Goal: Task Accomplishment & Management: Complete application form

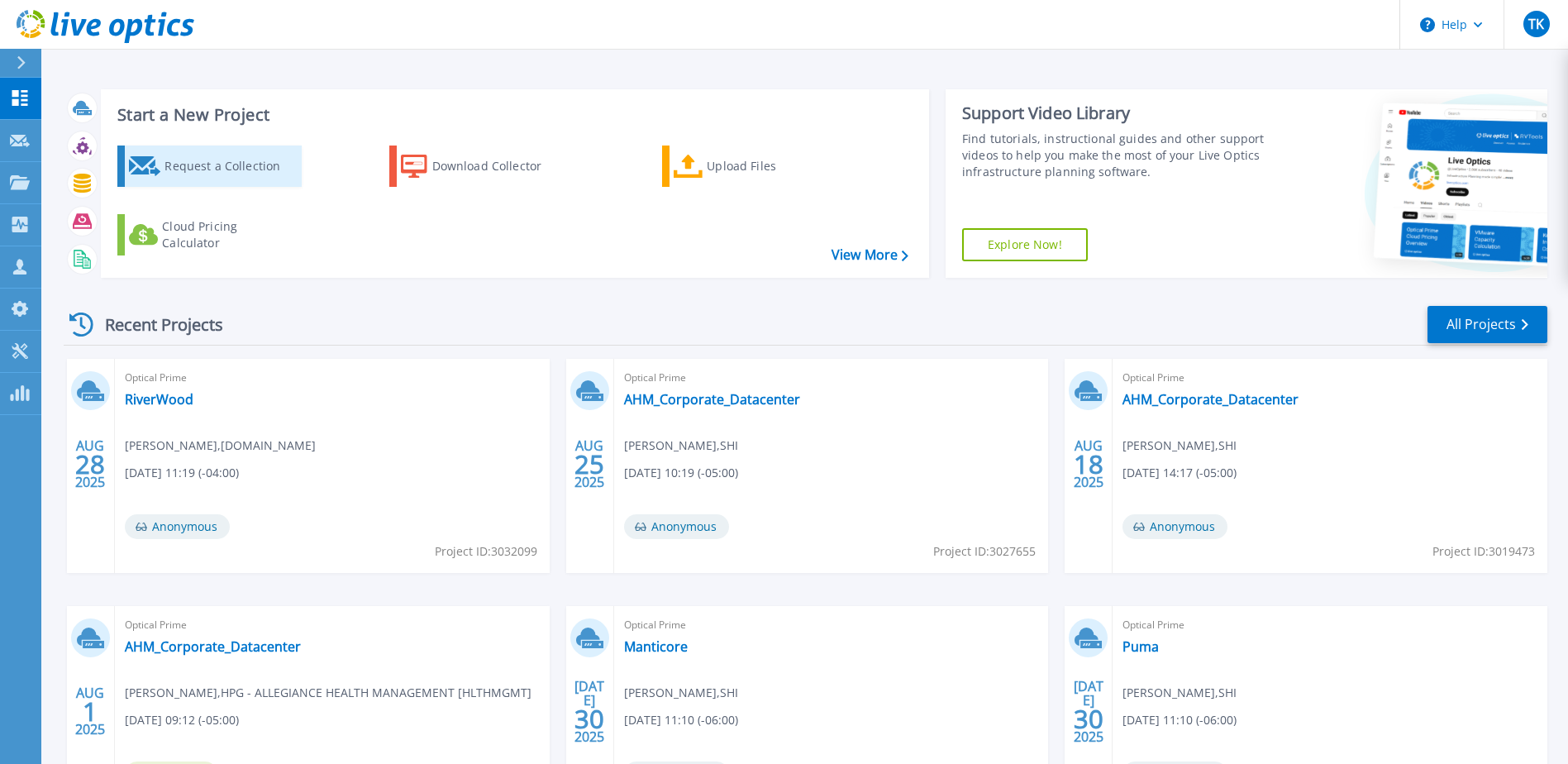
click at [213, 159] on div "Request a Collection" at bounding box center [230, 167] width 132 height 33
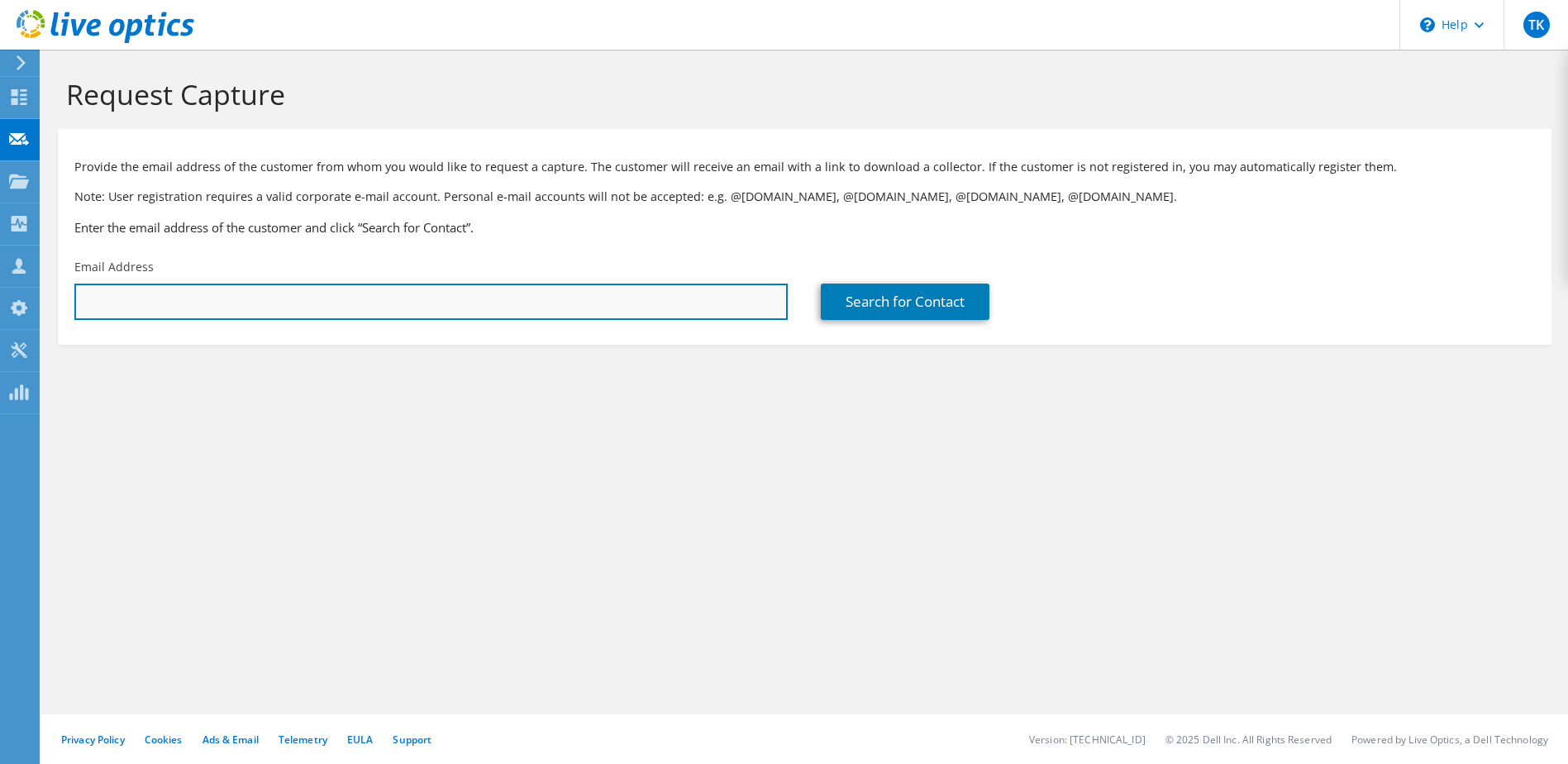
click at [197, 298] on input "text" at bounding box center [431, 302] width 713 height 37
paste input "[EMAIL_ADDRESS][DOMAIN_NAME]"
type input "[EMAIL_ADDRESS][DOMAIN_NAME]"
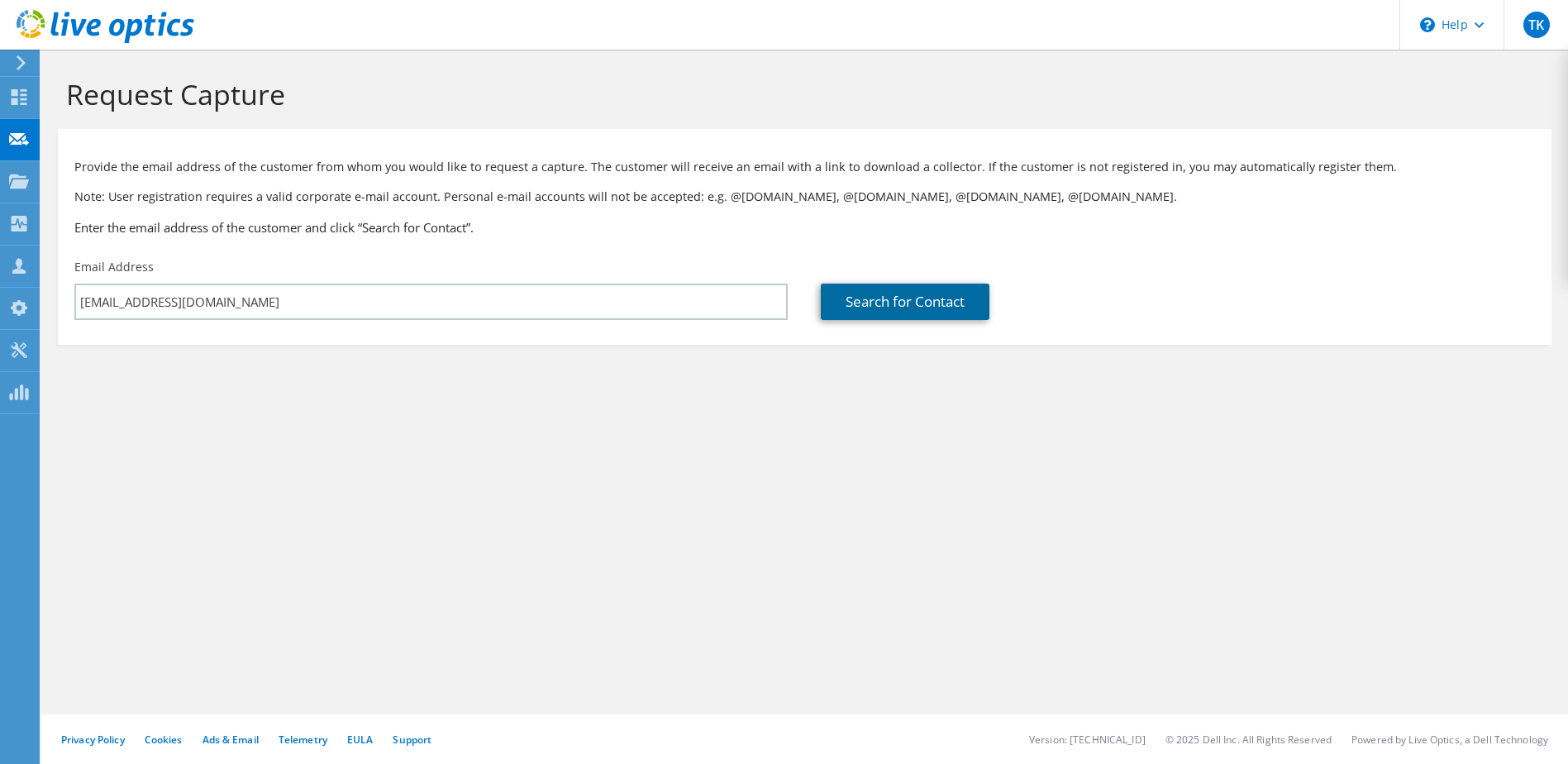
click at [861, 296] on link "Search for Contact" at bounding box center [905, 302] width 168 height 37
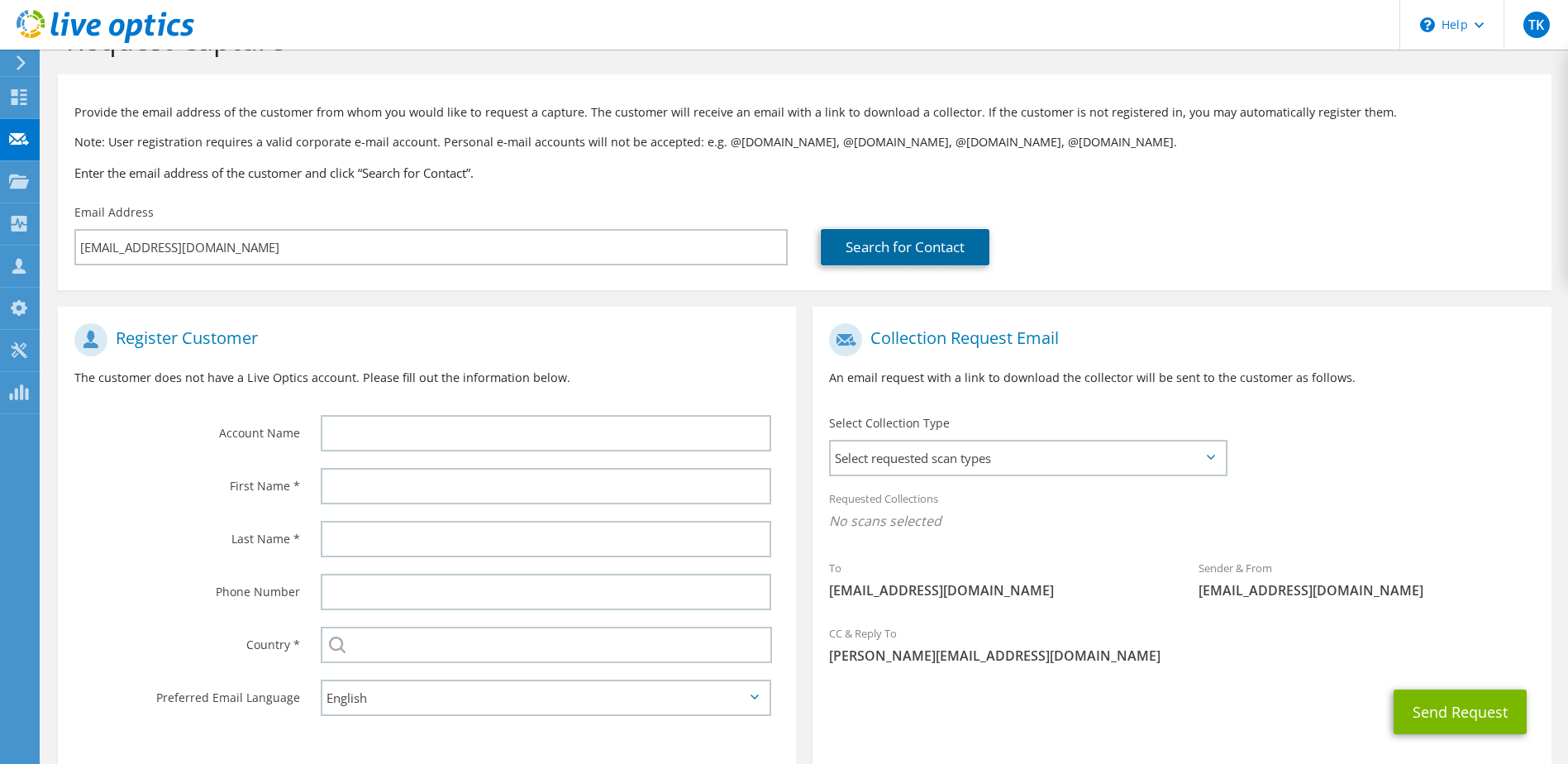
scroll to position [141, 0]
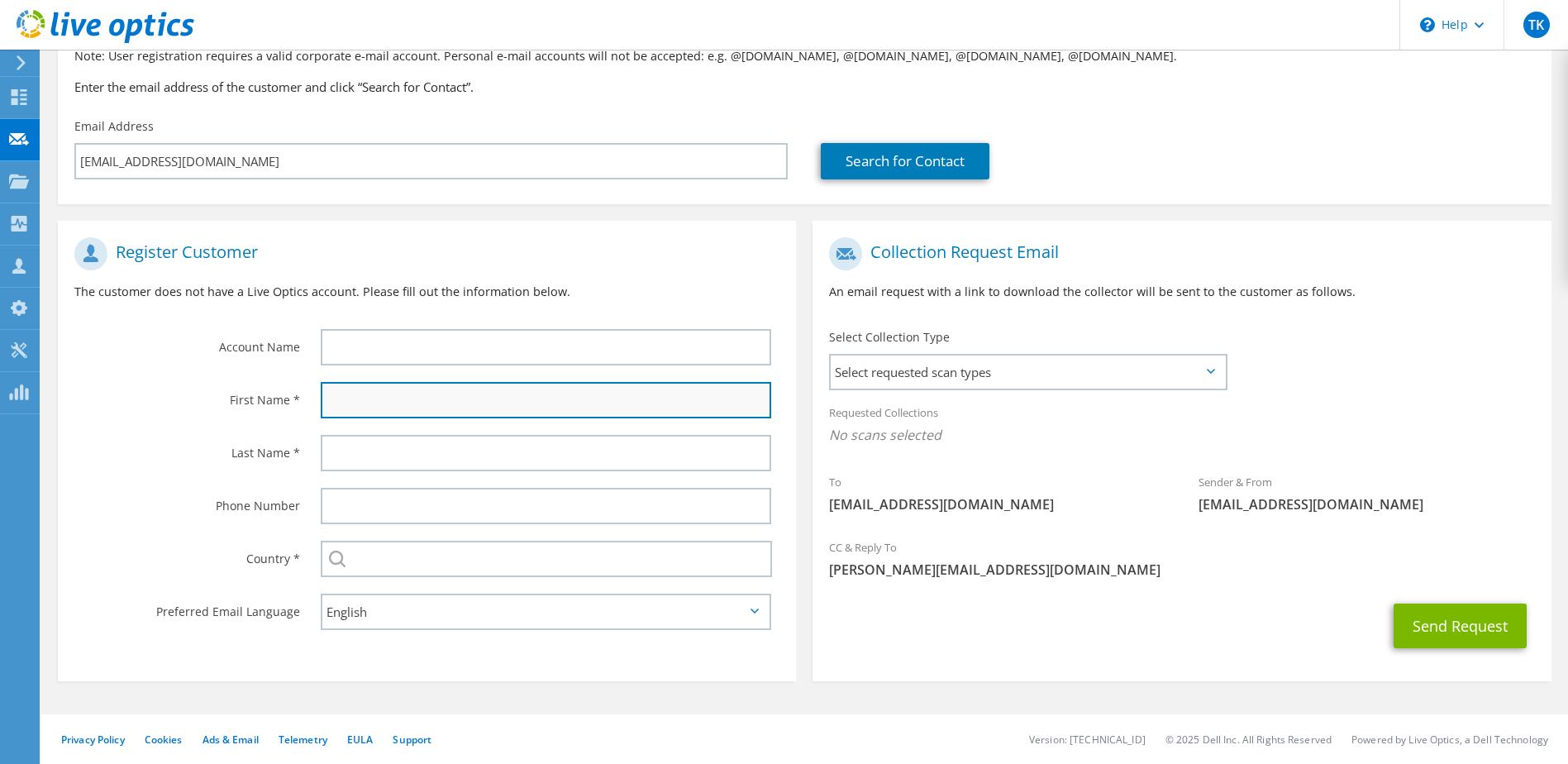
click at [360, 406] on input "text" at bounding box center [547, 400] width 452 height 37
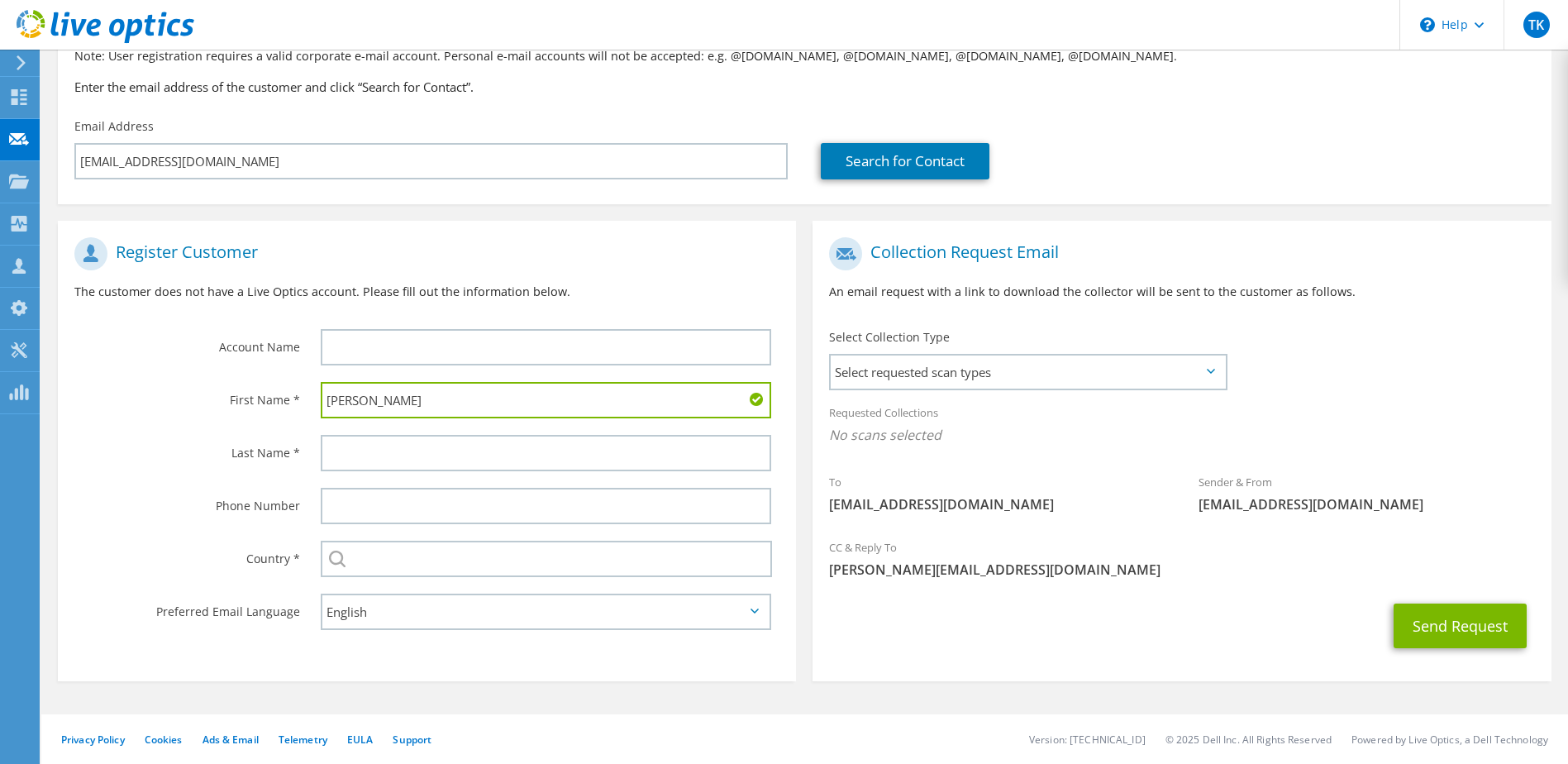
type input "Kenneth"
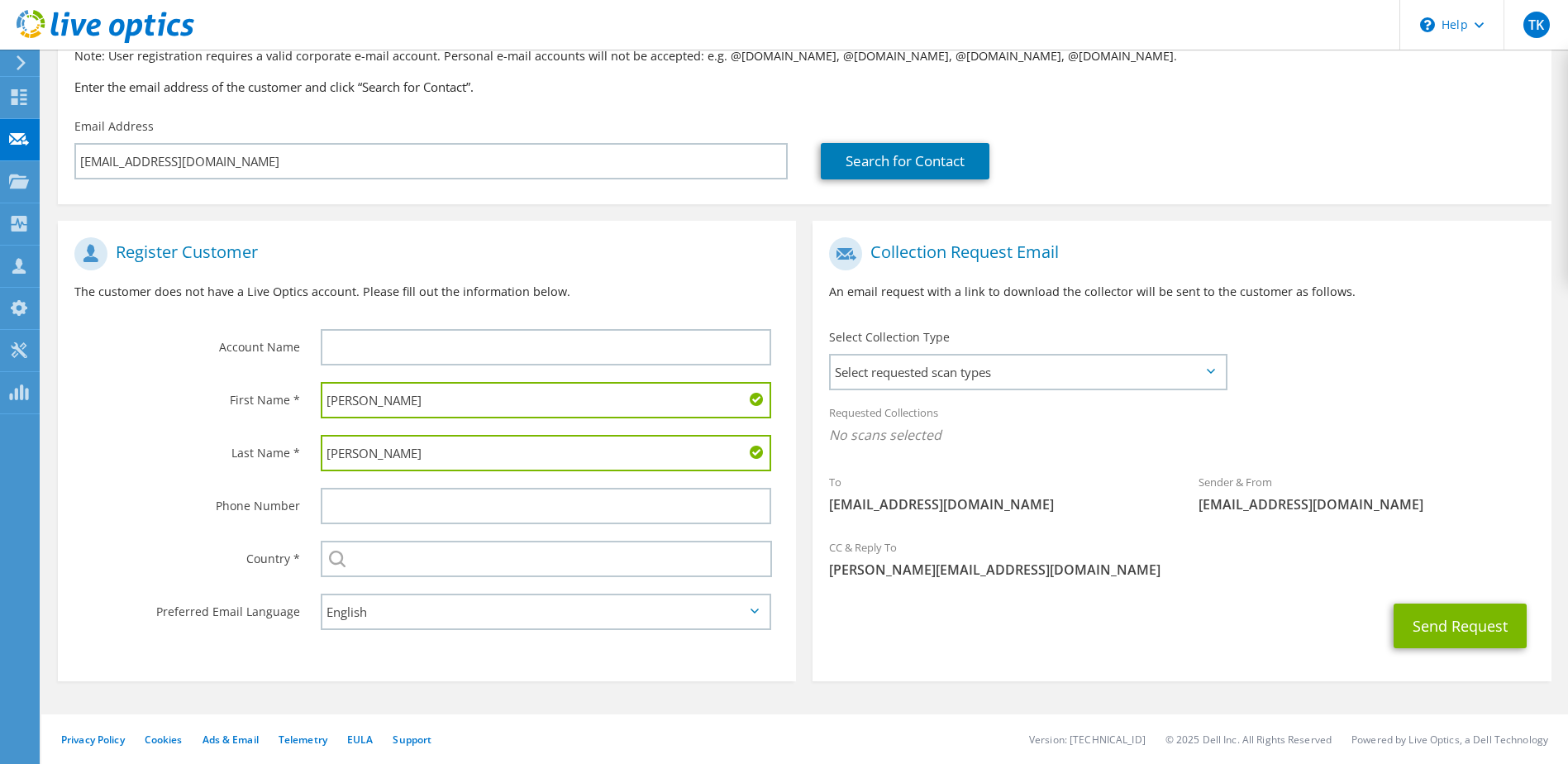
type input "Monson"
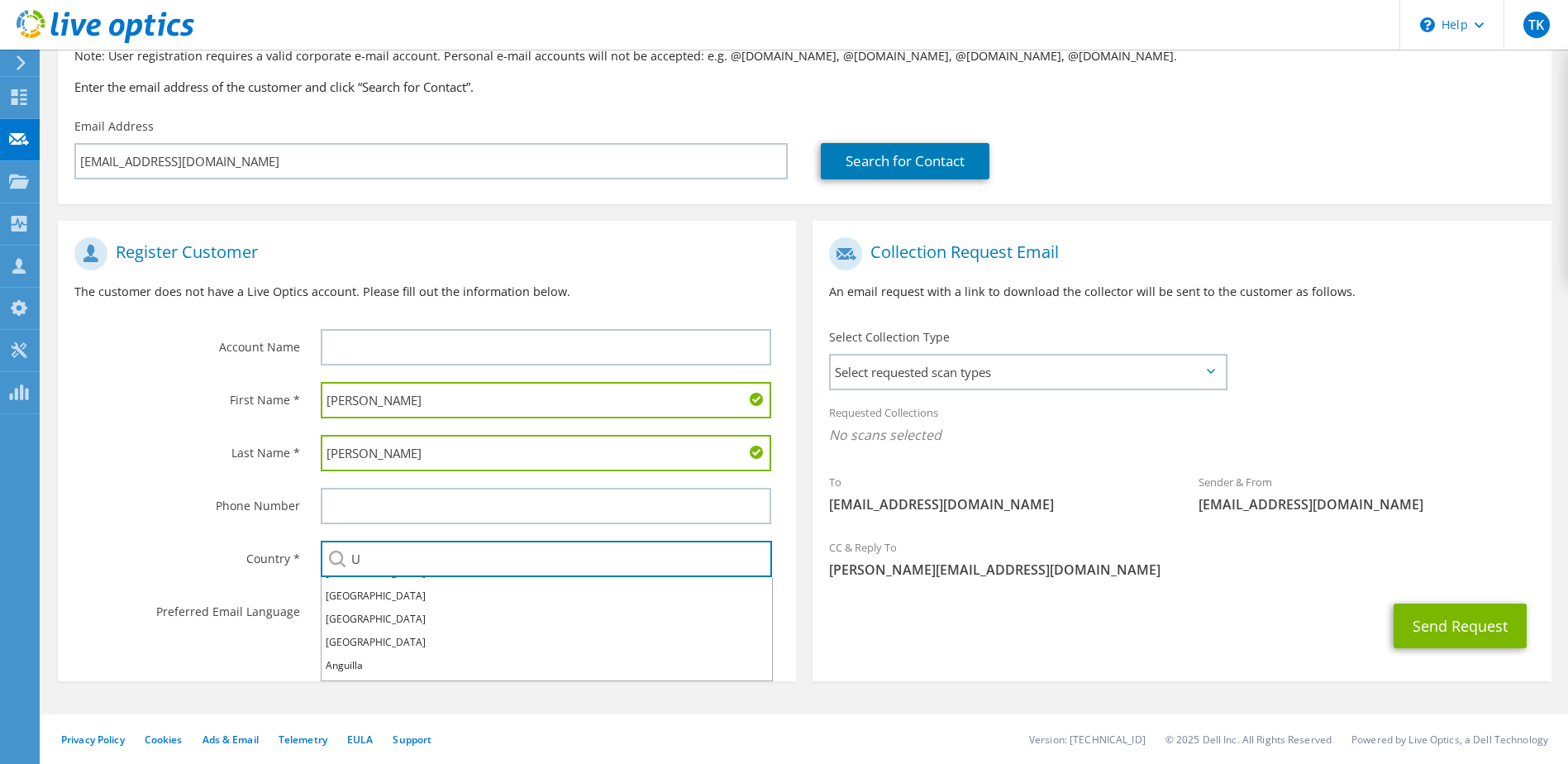
scroll to position [82, 0]
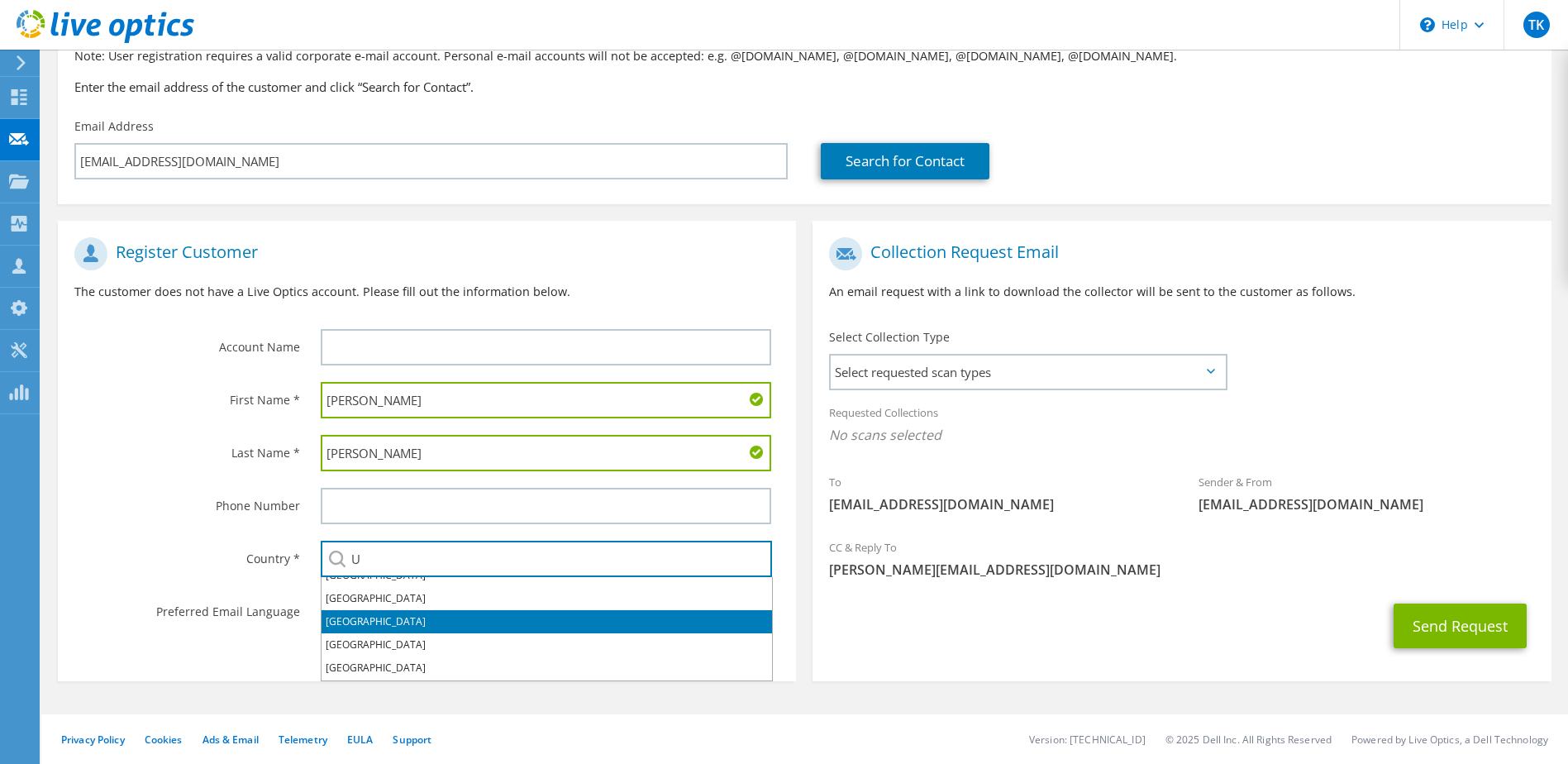
click at [379, 622] on li "[GEOGRAPHIC_DATA]" at bounding box center [547, 622] width 451 height 23
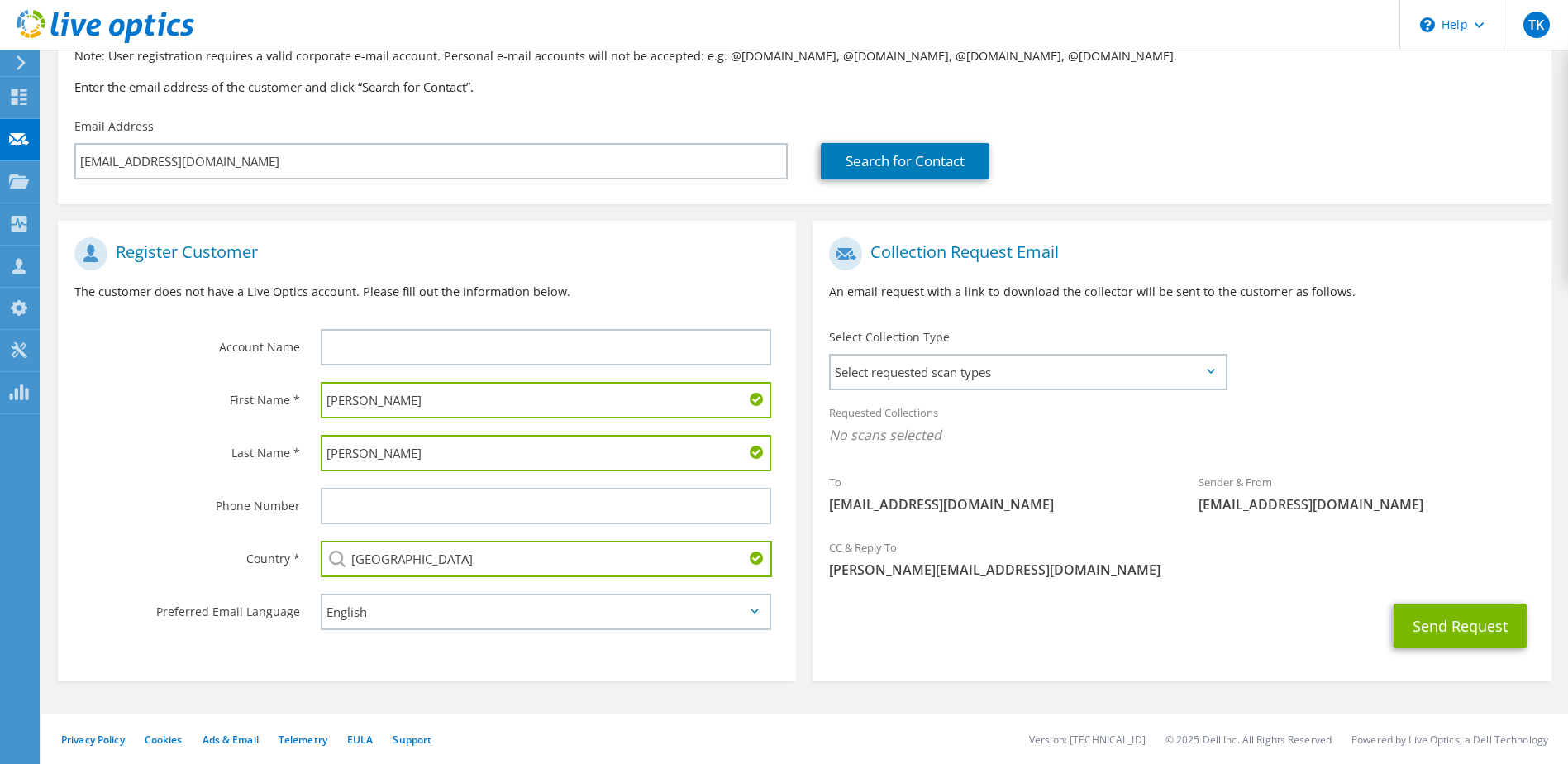
type input "[GEOGRAPHIC_DATA]"
click at [91, 489] on label "Phone Number" at bounding box center [187, 501] width 226 height 27
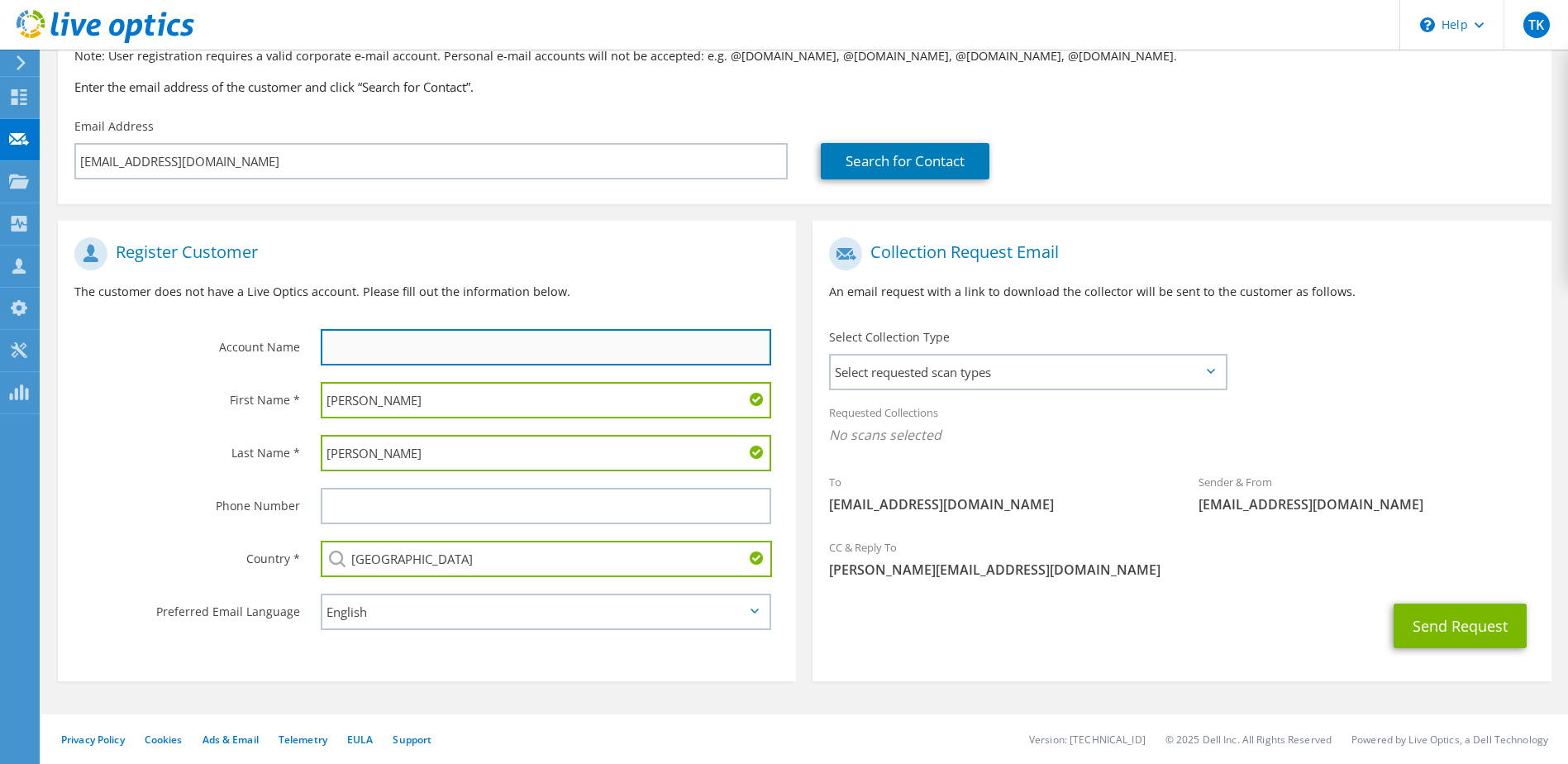
click at [362, 347] on input "text" at bounding box center [547, 347] width 452 height 37
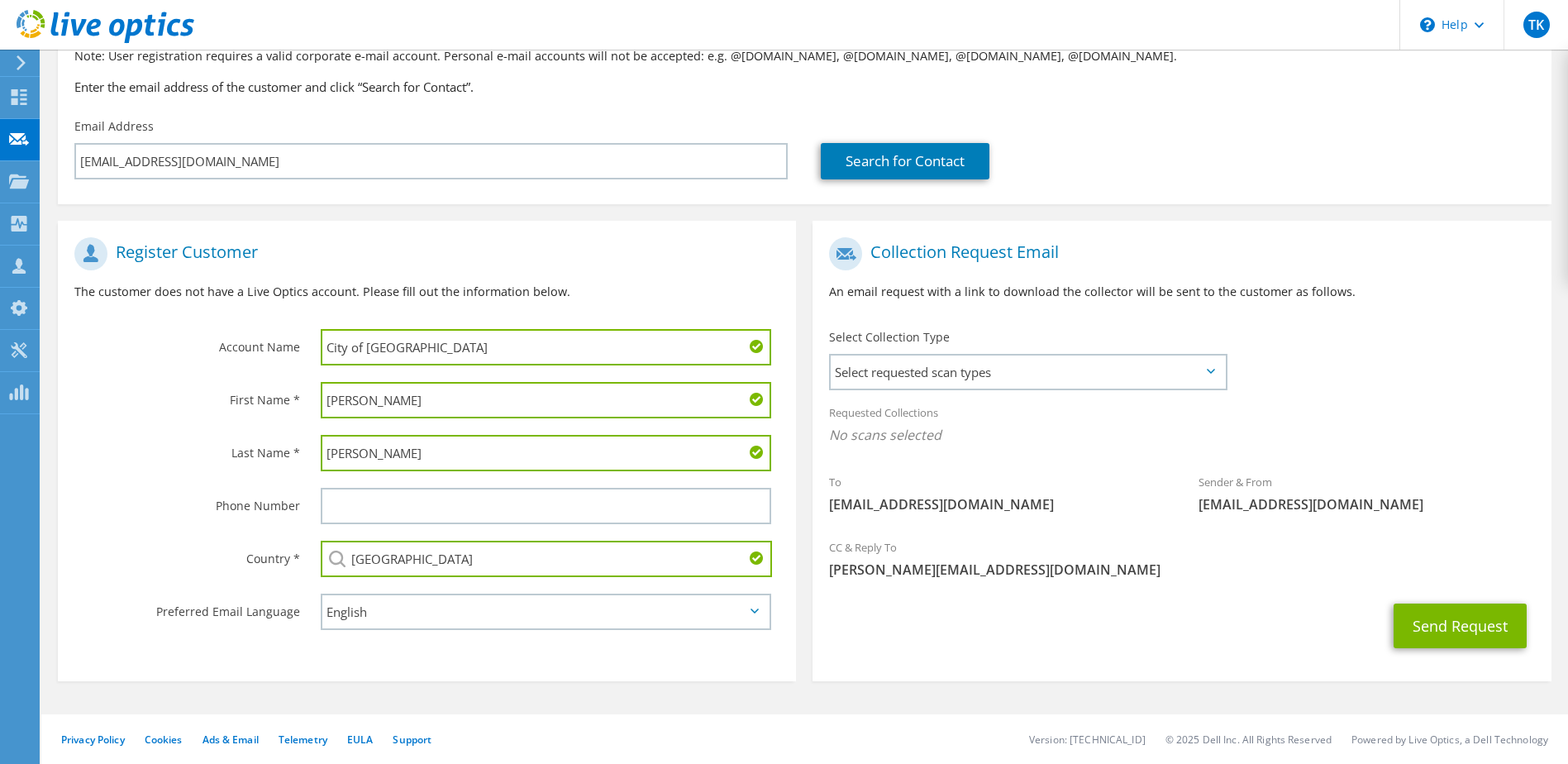
click at [424, 353] on input "City of Ontario" at bounding box center [547, 347] width 452 height 37
type input "City of Ontario OR School District"
click at [926, 363] on span "Select requested scan types" at bounding box center [1027, 372] width 393 height 33
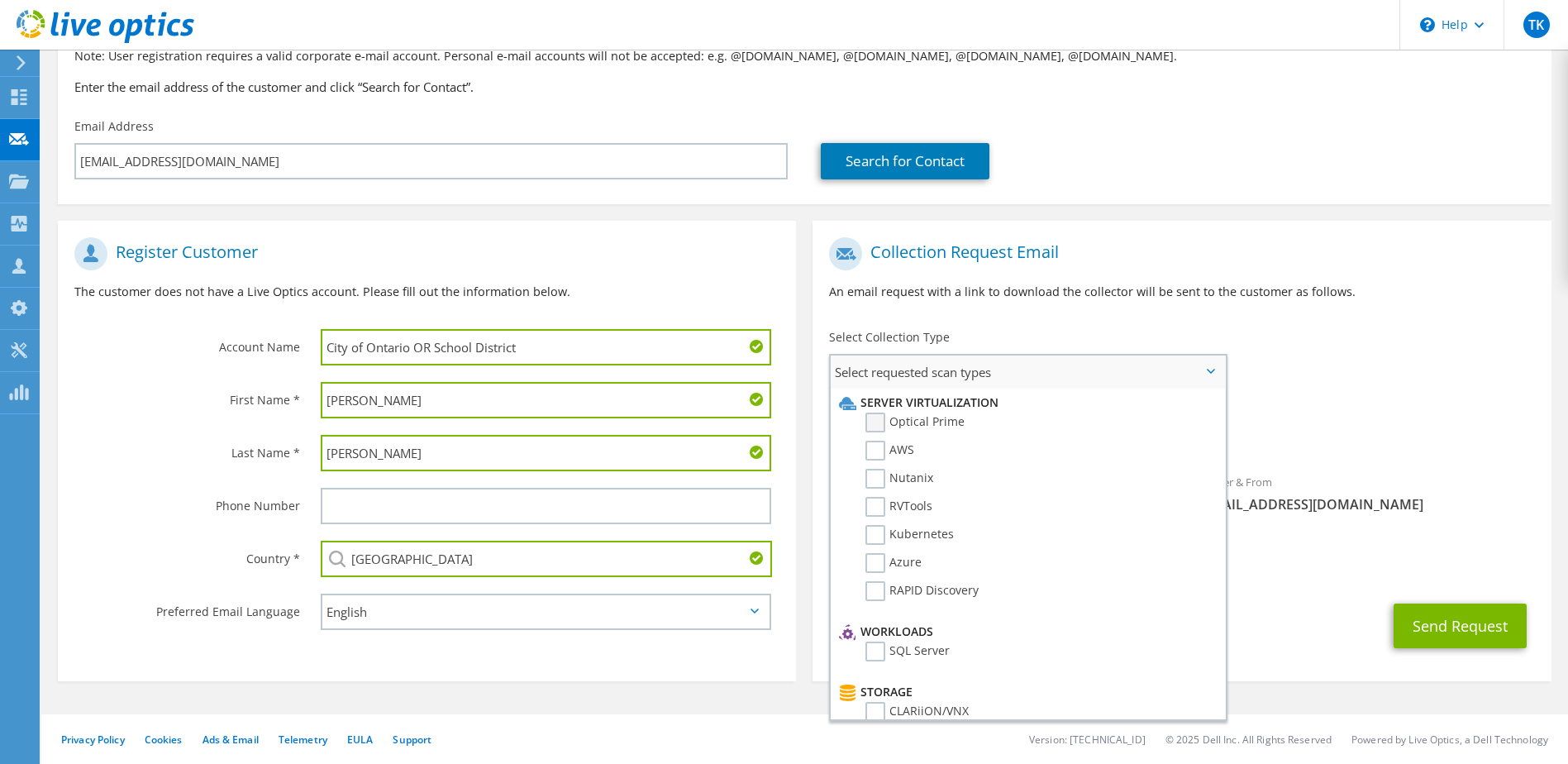
click at [876, 417] on label "Optical Prime" at bounding box center [915, 422] width 99 height 20
click at [0, 0] on input "Optical Prime" at bounding box center [0, 0] width 0 height 0
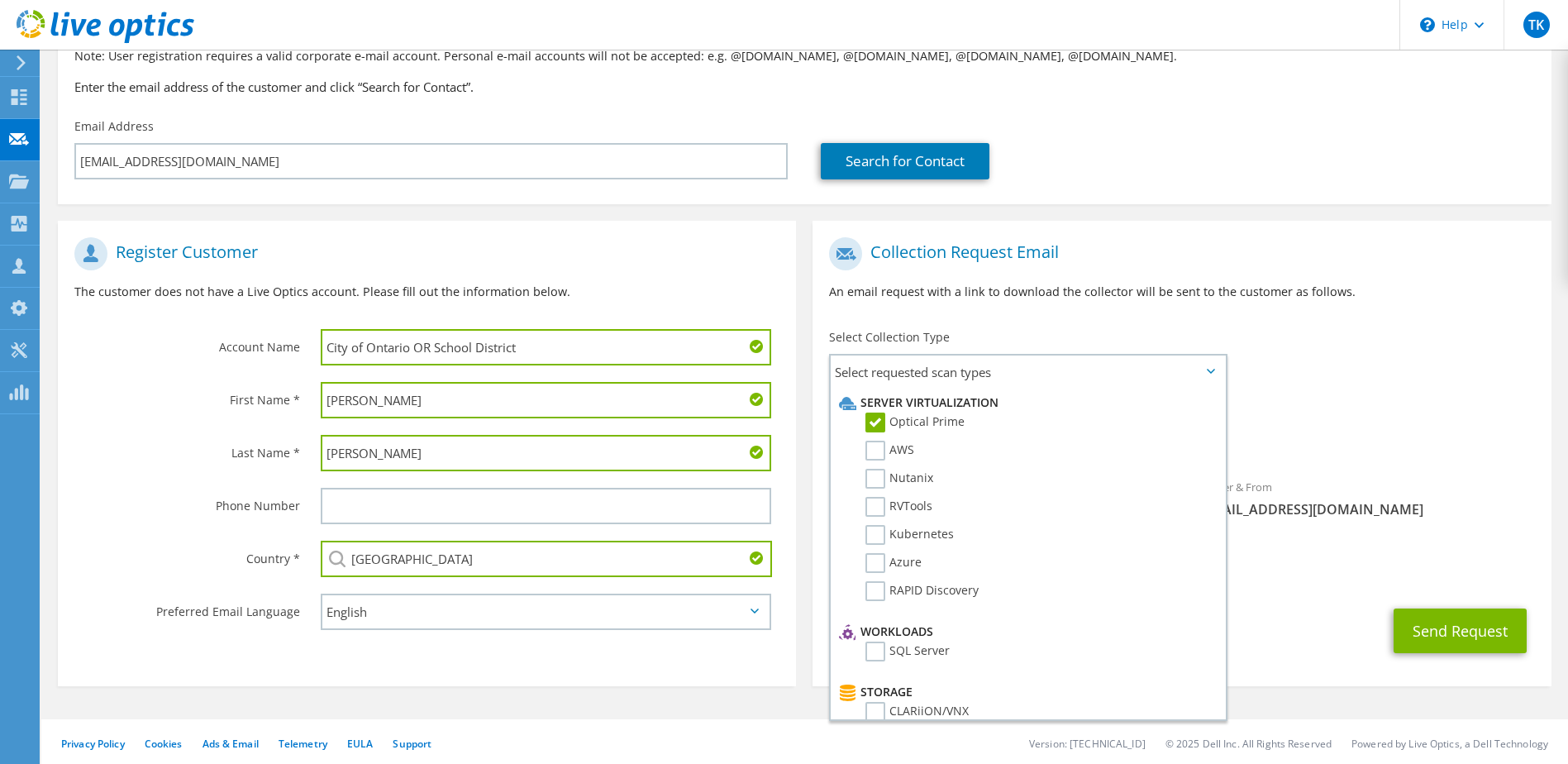
click at [1341, 390] on div "To kmonson@ontario.k12.or.us Sender & From liveoptics@liveoptics.com" at bounding box center [1181, 382] width 738 height 306
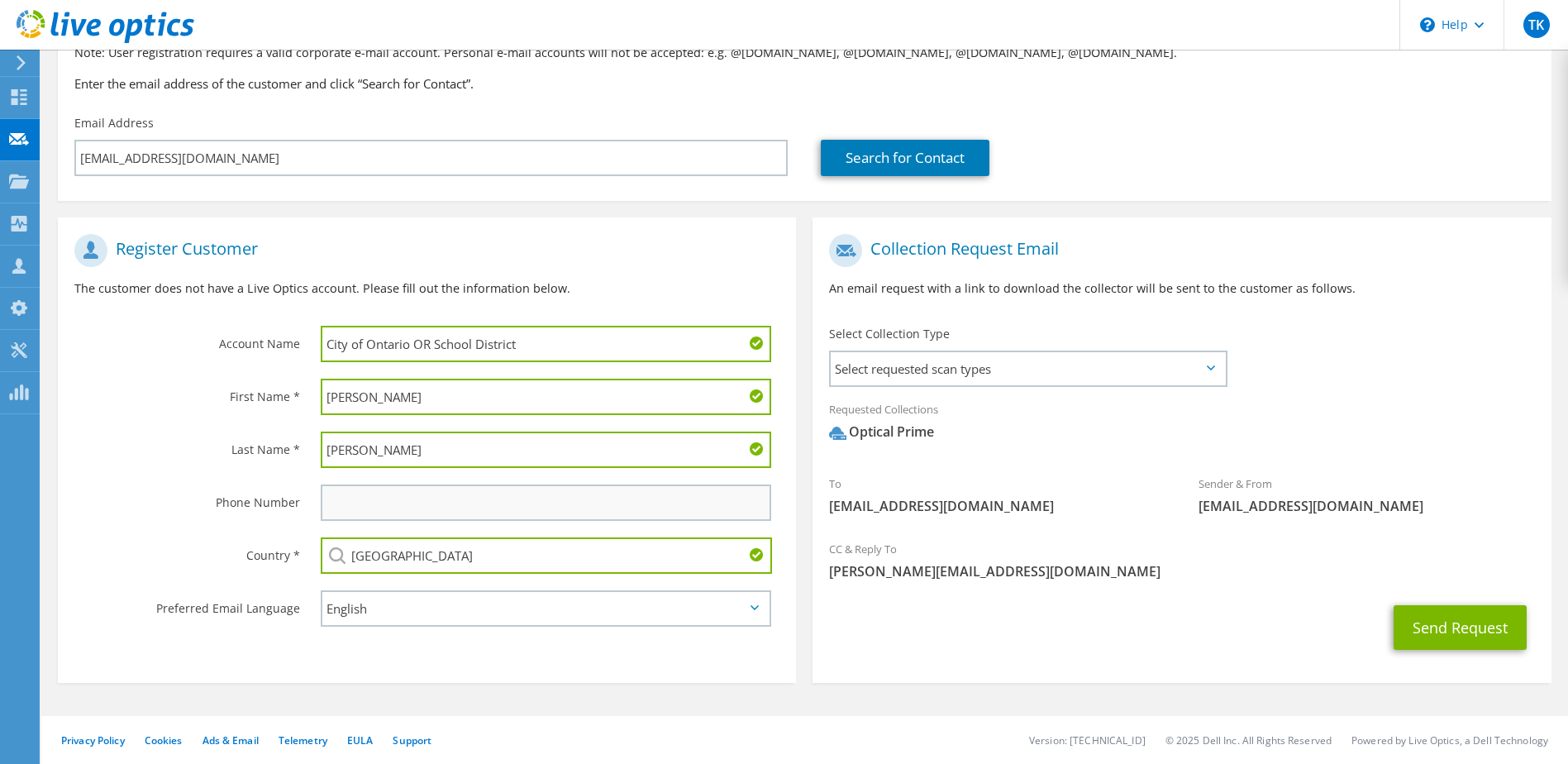
scroll to position [146, 0]
click at [1476, 617] on button "Send Request" at bounding box center [1461, 626] width 133 height 45
